Goal: Information Seeking & Learning: Learn about a topic

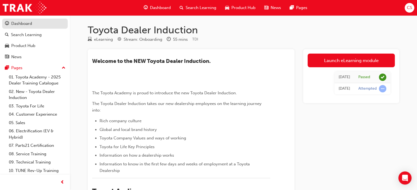
click at [38, 24] on div "Dashboard" at bounding box center [35, 23] width 60 height 7
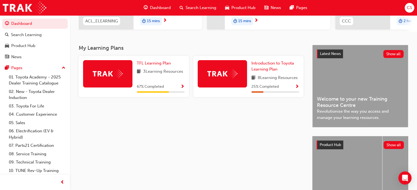
scroll to position [110, 0]
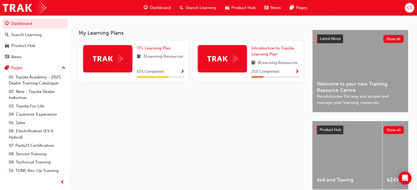
click at [181, 72] on span "Show Progress" at bounding box center [182, 72] width 4 height 5
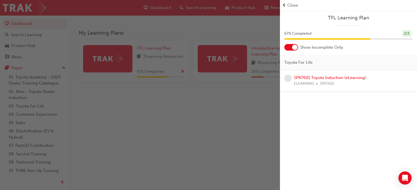
click at [249, 87] on div "button" at bounding box center [140, 95] width 280 height 190
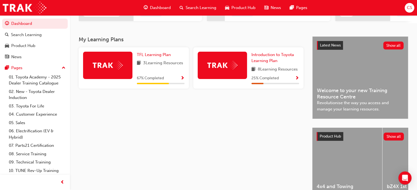
scroll to position [136, 0]
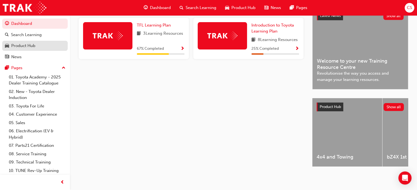
click at [33, 49] on div "Product Hub" at bounding box center [35, 45] width 60 height 7
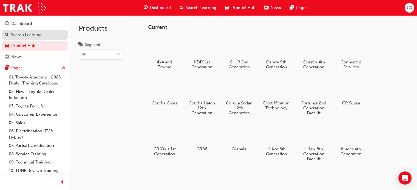
click at [27, 37] on div "Search Learning" at bounding box center [26, 35] width 31 height 6
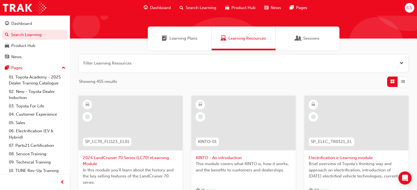
scroll to position [27, 0]
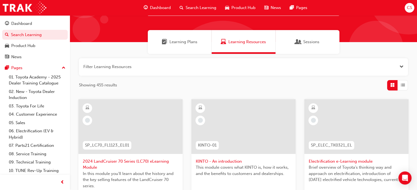
click at [205, 7] on span "Search Learning" at bounding box center [200, 8] width 31 height 6
click at [188, 45] on span "Learning Plans" at bounding box center [183, 42] width 28 height 6
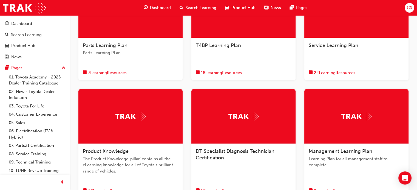
scroll to position [192, 0]
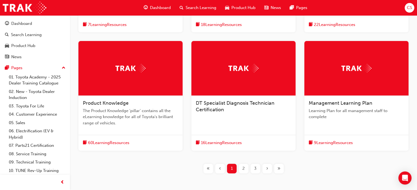
click at [138, 114] on span "The Product Knowledge 'pillar' contains all the eLearning knowledge for all of …" at bounding box center [130, 117] width 95 height 19
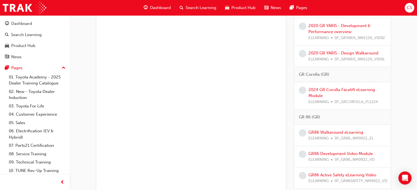
scroll to position [1452, 0]
